Goal: Task Accomplishment & Management: Complete application form

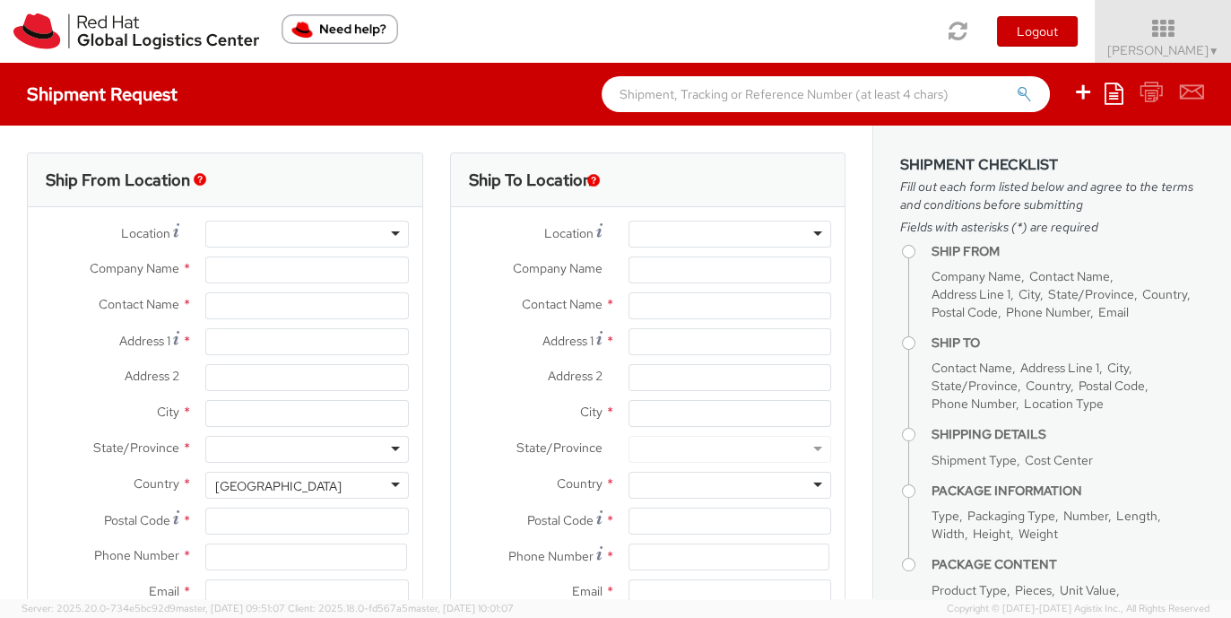
select select "901"
select select
type input "Red Hat, Inc."
type input "[PERSON_NAME]"
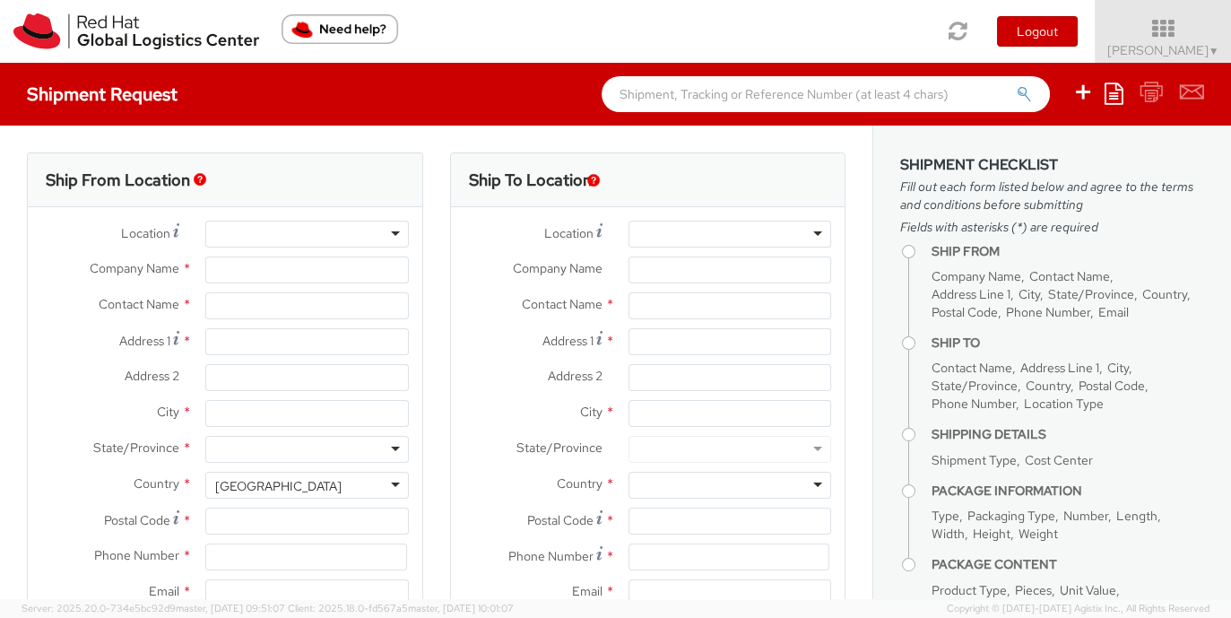
type input "[STREET_ADDRESS]"
type input "RALEIGH"
type input "27601"
type input "[PHONE_NUMBER]"
type input "[EMAIL_ADDRESS][DOMAIN_NAME]"
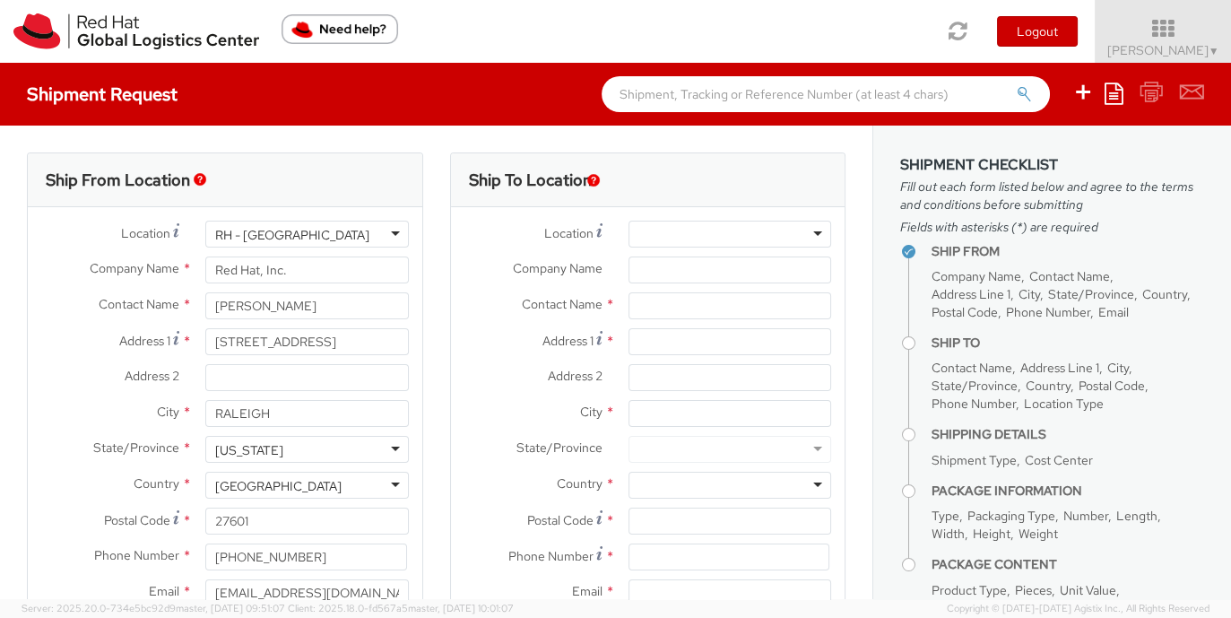
click at [1189, 22] on icon at bounding box center [1163, 28] width 157 height 25
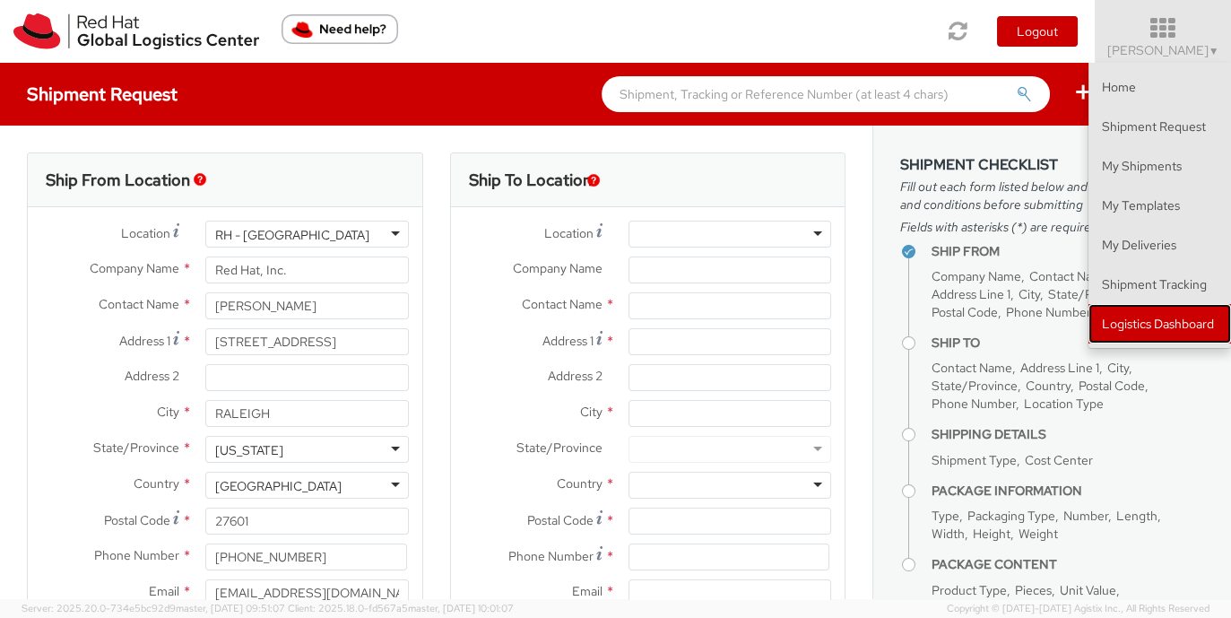
click at [1158, 325] on link "Logistics Dashboard" at bounding box center [1159, 323] width 143 height 39
